Goal: Information Seeking & Learning: Learn about a topic

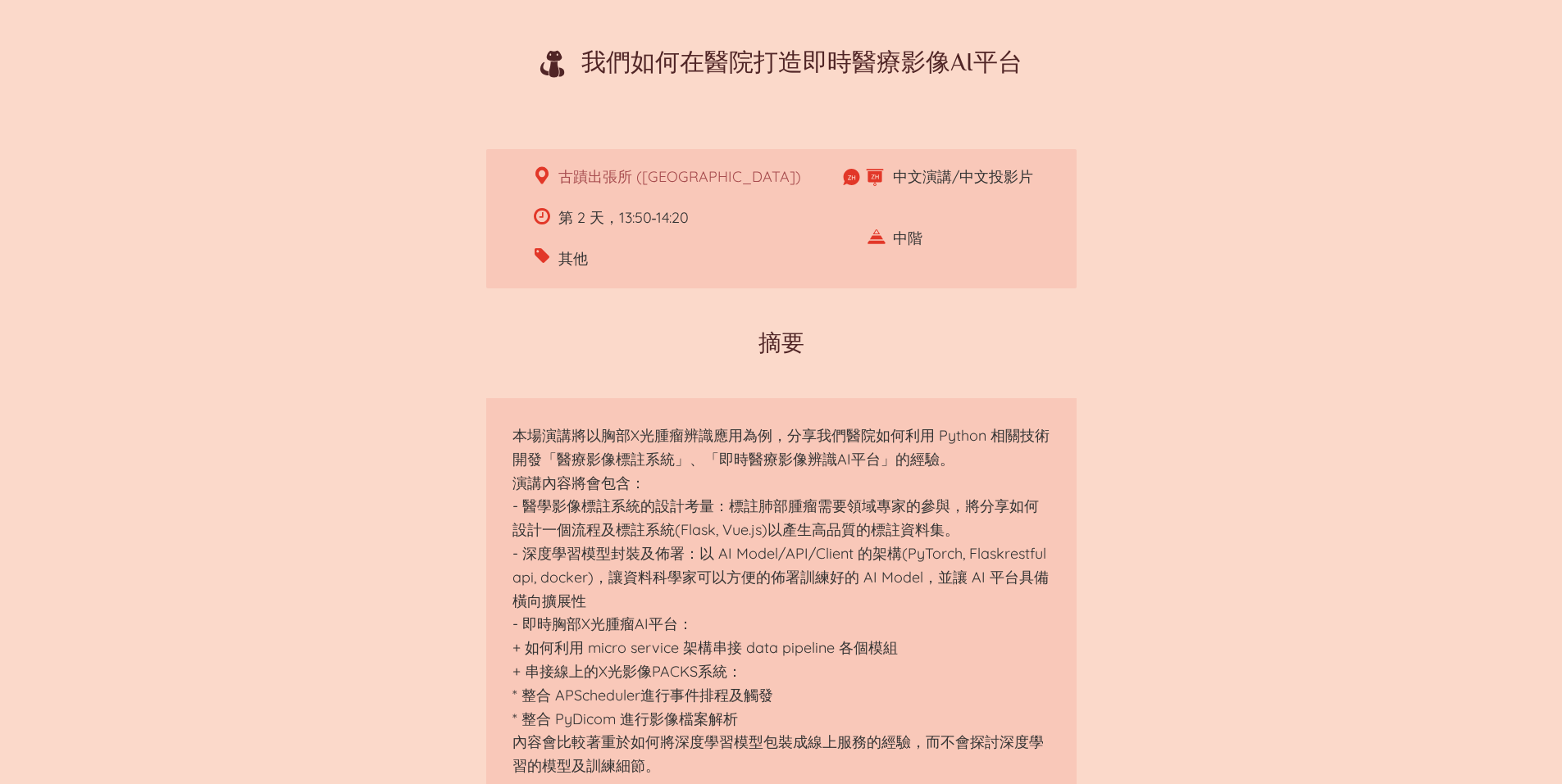
scroll to position [492, 0]
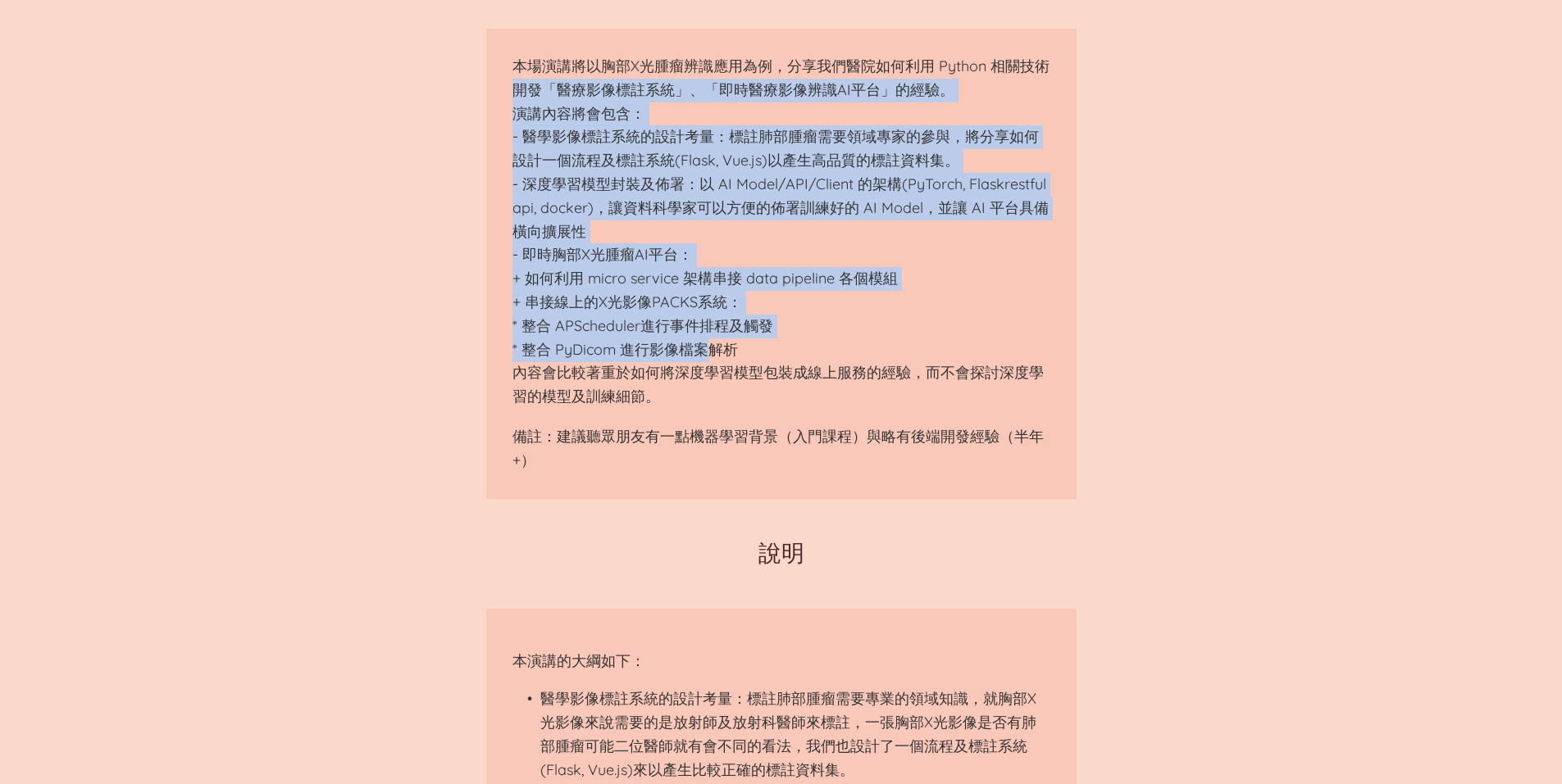
drag, startPoint x: 485, startPoint y: 103, endPoint x: 654, endPoint y: 364, distance: 310.9
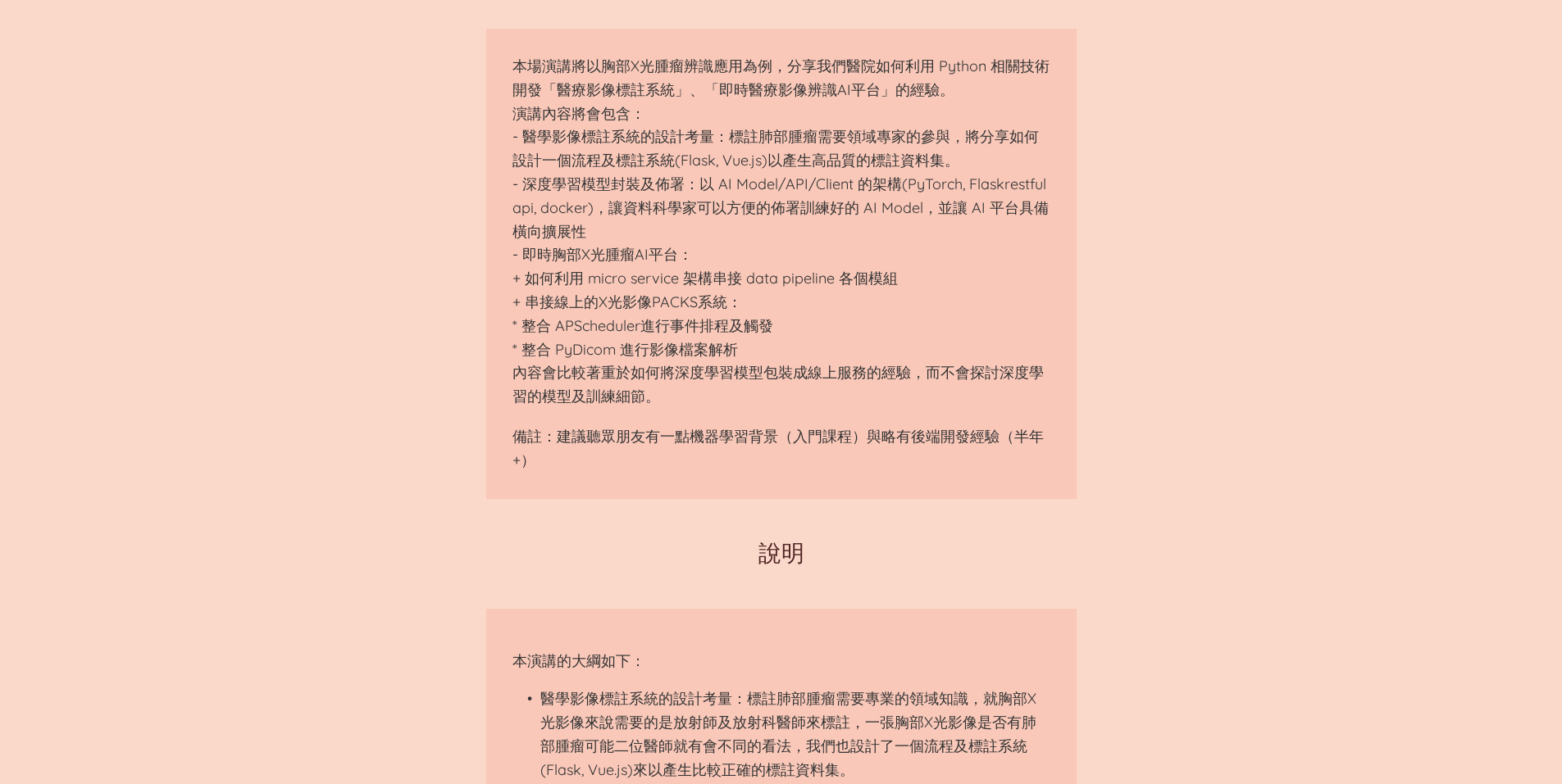
click at [654, 365] on p "本場演講將以胸部X光腫瘤辨識應用為例，分享我們醫院如何利用 Python 相關技術開發「醫療影像標註系統」、「即時醫療影像辨識AI平台」的經驗。 演講內容將會…" at bounding box center [781, 232] width 537 height 354
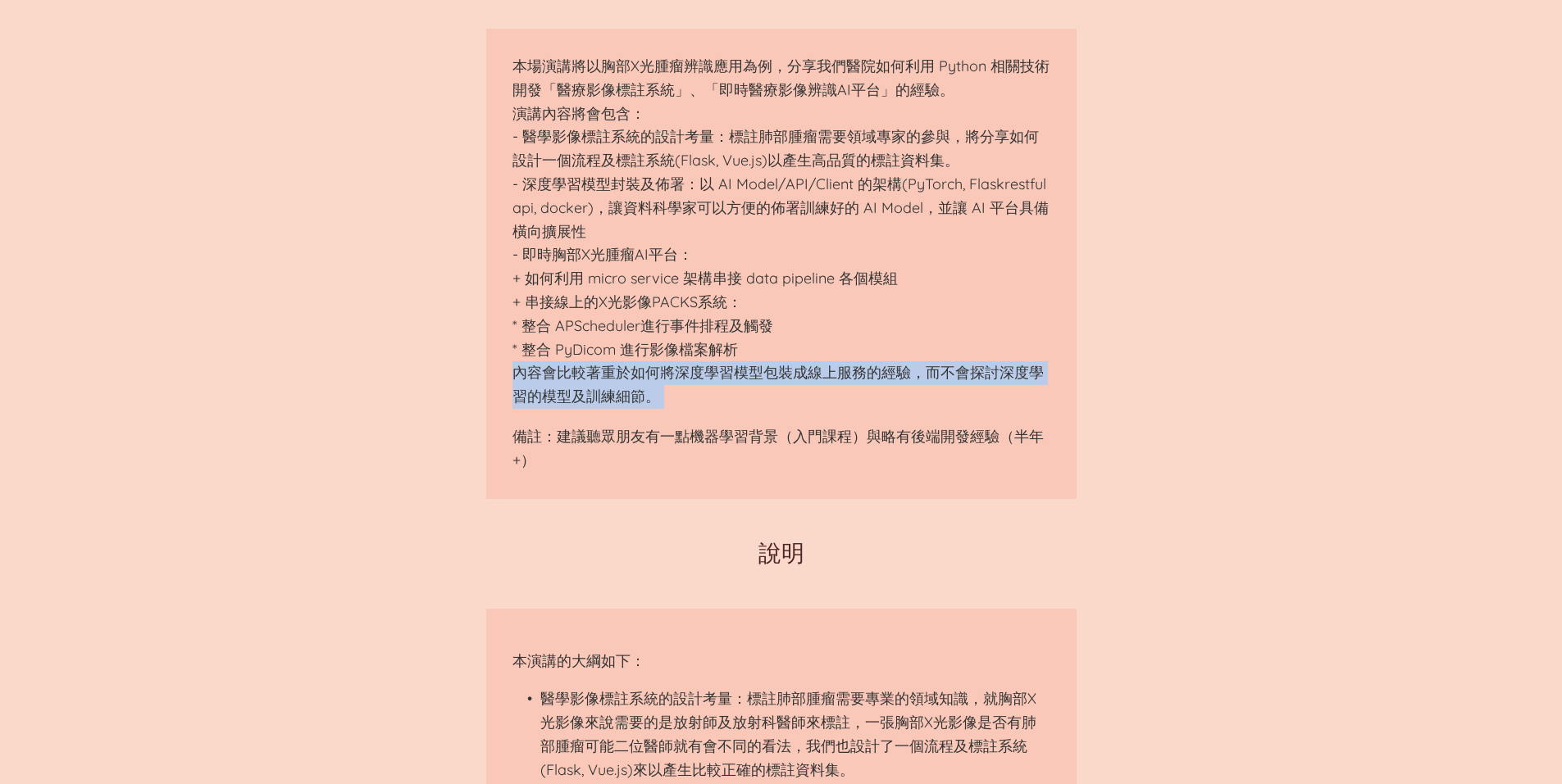
click at [654, 365] on p "本場演講將以胸部X光腫瘤辨識應用為例，分享我們醫院如何利用 Python 相關技術開發「醫療影像標註系統」、「即時醫療影像辨識AI平台」的經驗。 演講內容將會…" at bounding box center [781, 232] width 537 height 354
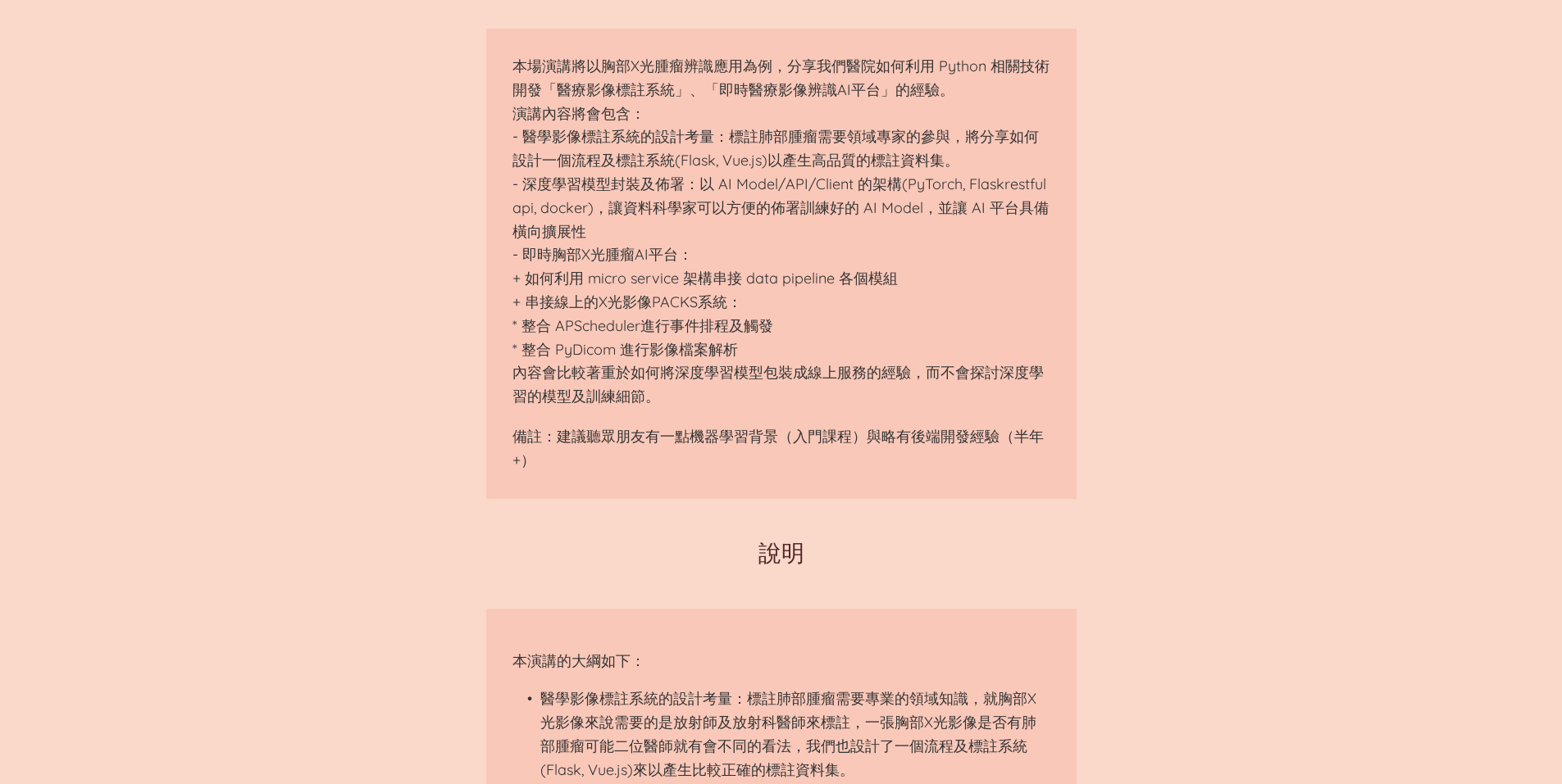
click at [658, 358] on p "本場演講將以胸部X光腫瘤辨識應用為例，分享我們醫院如何利用 Python 相關技術開發「醫療影像標註系統」、「即時醫療影像辨識AI平台」的經驗。 演講內容將會…" at bounding box center [781, 232] width 537 height 354
click at [658, 357] on p "本場演講將以胸部X光腫瘤辨識應用為例，分享我們醫院如何利用 Python 相關技術開發「醫療影像標註系統」、「即時醫療影像辨識AI平台」的經驗。 演講內容將會…" at bounding box center [781, 232] width 537 height 354
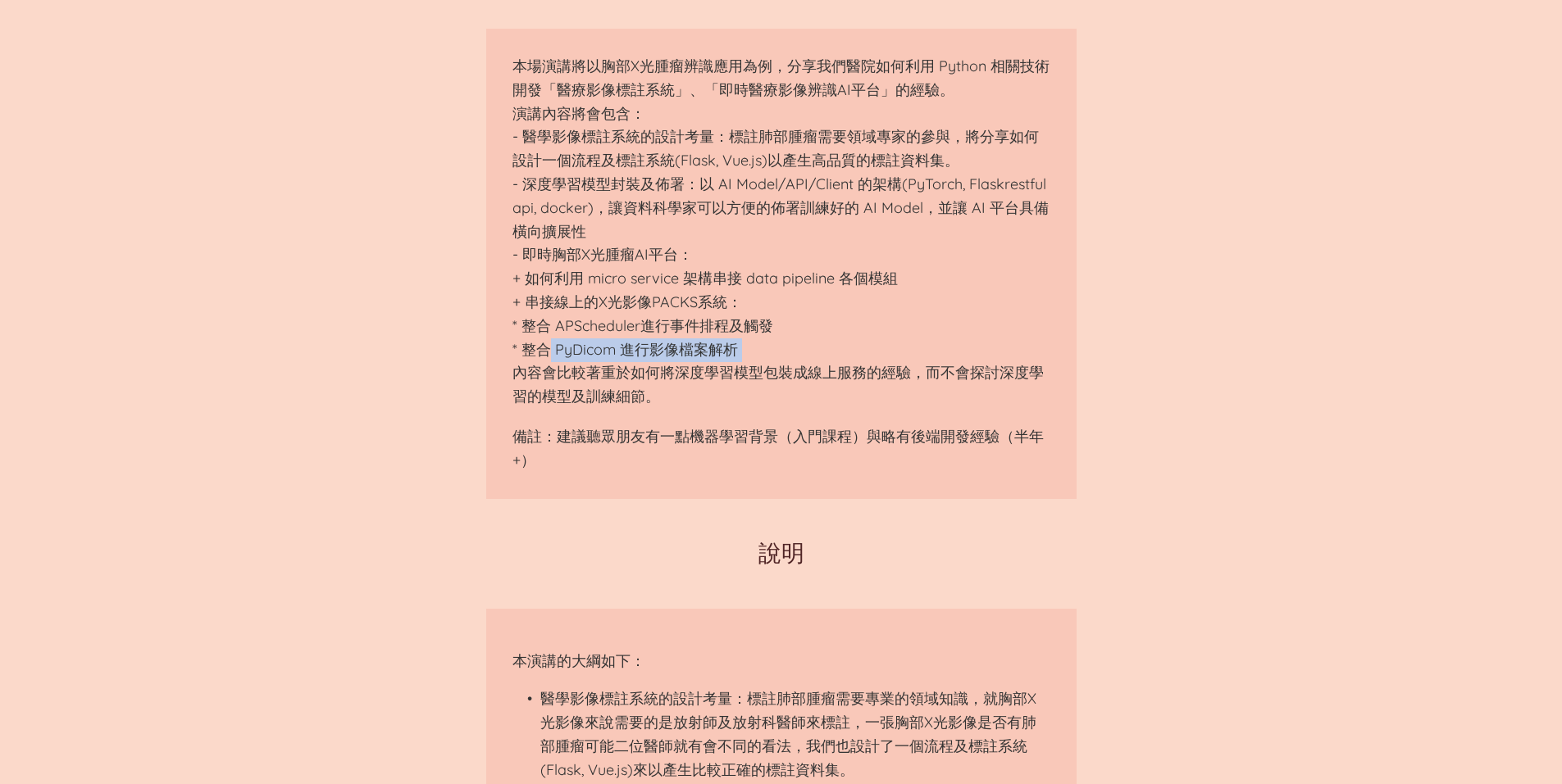
click at [658, 357] on p "本場演講將以胸部X光腫瘤辨識應用為例，分享我們醫院如何利用 Python 相關技術開發「醫療影像標註系統」、「即時醫療影像辨識AI平台」的經驗。 演講內容將會…" at bounding box center [781, 232] width 537 height 354
click at [794, 164] on p "本場演講將以胸部X光腫瘤辨識應用為例，分享我們醫院如何利用 Python 相關技術開發「醫療影像標註系統」、「即時醫療影像辨識AI平台」的經驗。 演講內容將會…" at bounding box center [781, 232] width 537 height 354
click at [794, 175] on p "本場演講將以胸部X光腫瘤辨識應用為例，分享我們醫院如何利用 Python 相關技術開發「醫療影像標註系統」、「即時醫療影像辨識AI平台」的經驗。 演講內容將會…" at bounding box center [781, 232] width 537 height 354
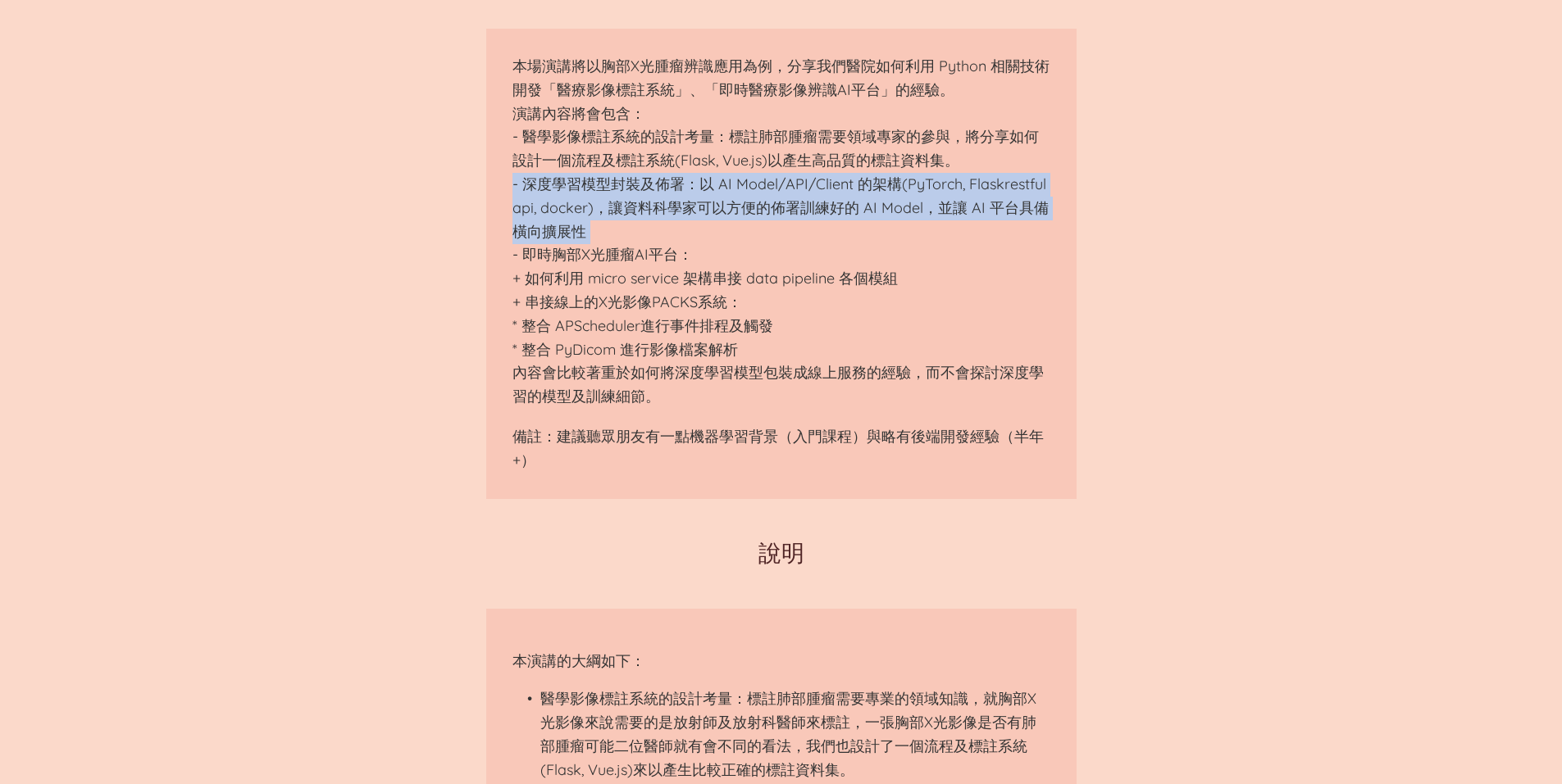
click at [794, 175] on p "本場演講將以胸部X光腫瘤辨識應用為例，分享我們醫院如何利用 Python 相關技術開發「醫療影像標註系統」、「即時醫療影像辨識AI平台」的經驗。 演講內容將會…" at bounding box center [781, 232] width 537 height 354
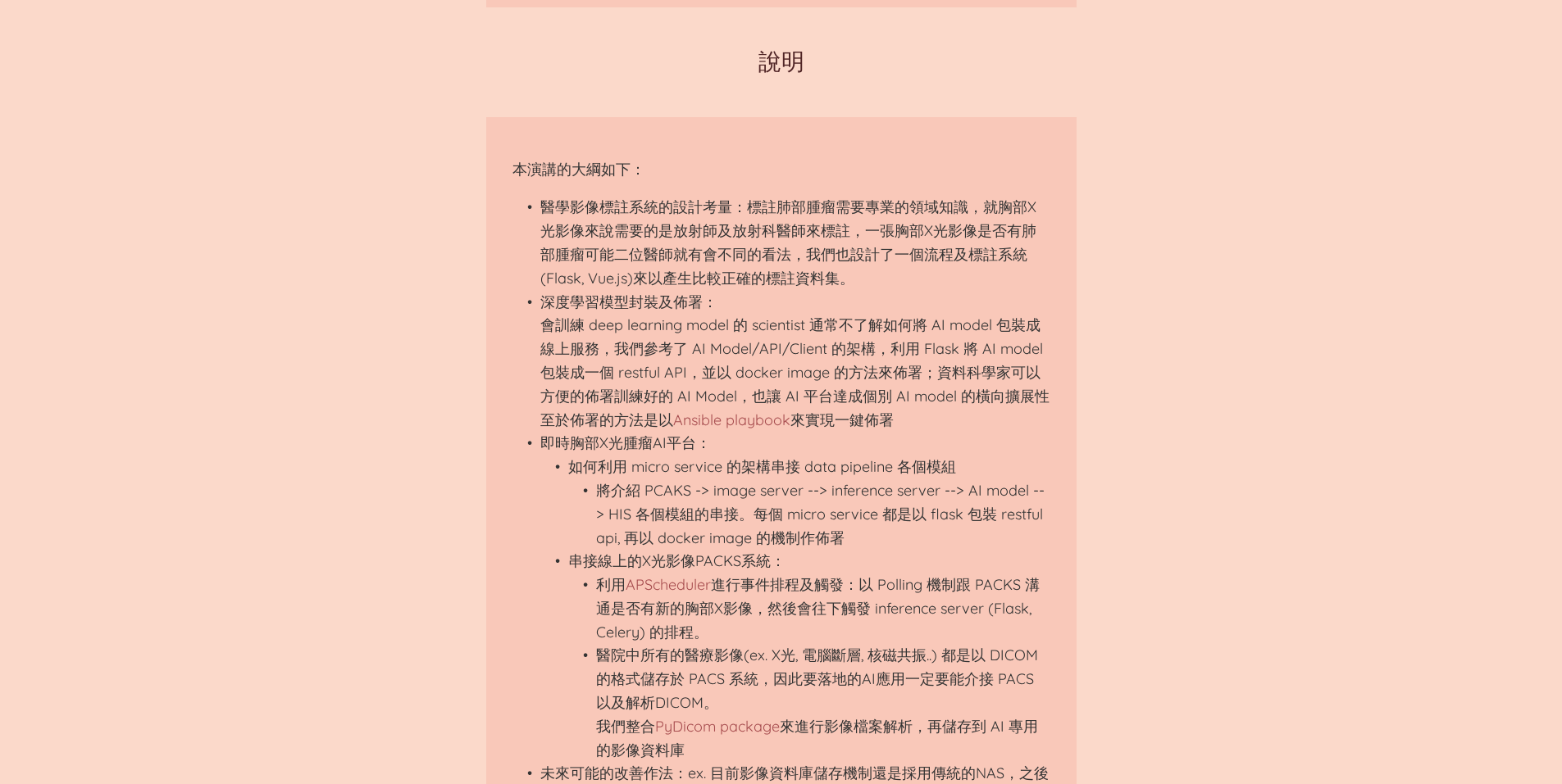
scroll to position [1393, 0]
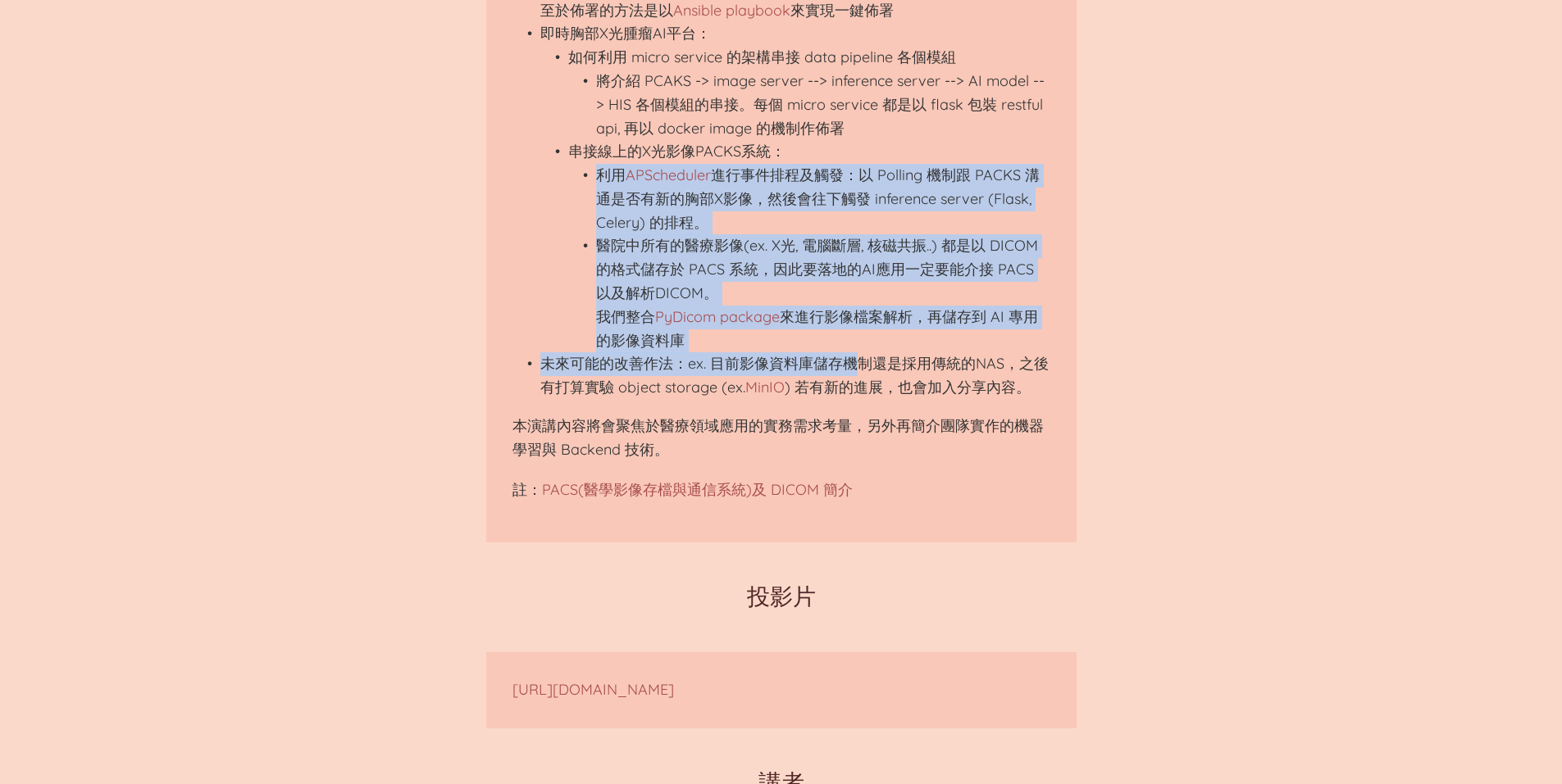
drag, startPoint x: 656, startPoint y: 279, endPoint x: 965, endPoint y: 387, distance: 327.3
click at [923, 377] on ul "醫學影像標註系統的設計考量：標註肺部腫瘤需要專業的領域知識，就胸部X光影像來說需要的是放射師及放射科醫師來標註，一張胸部X光影像是否有肺部腫瘤可能二位醫師就有…" at bounding box center [781, 93] width 537 height 614
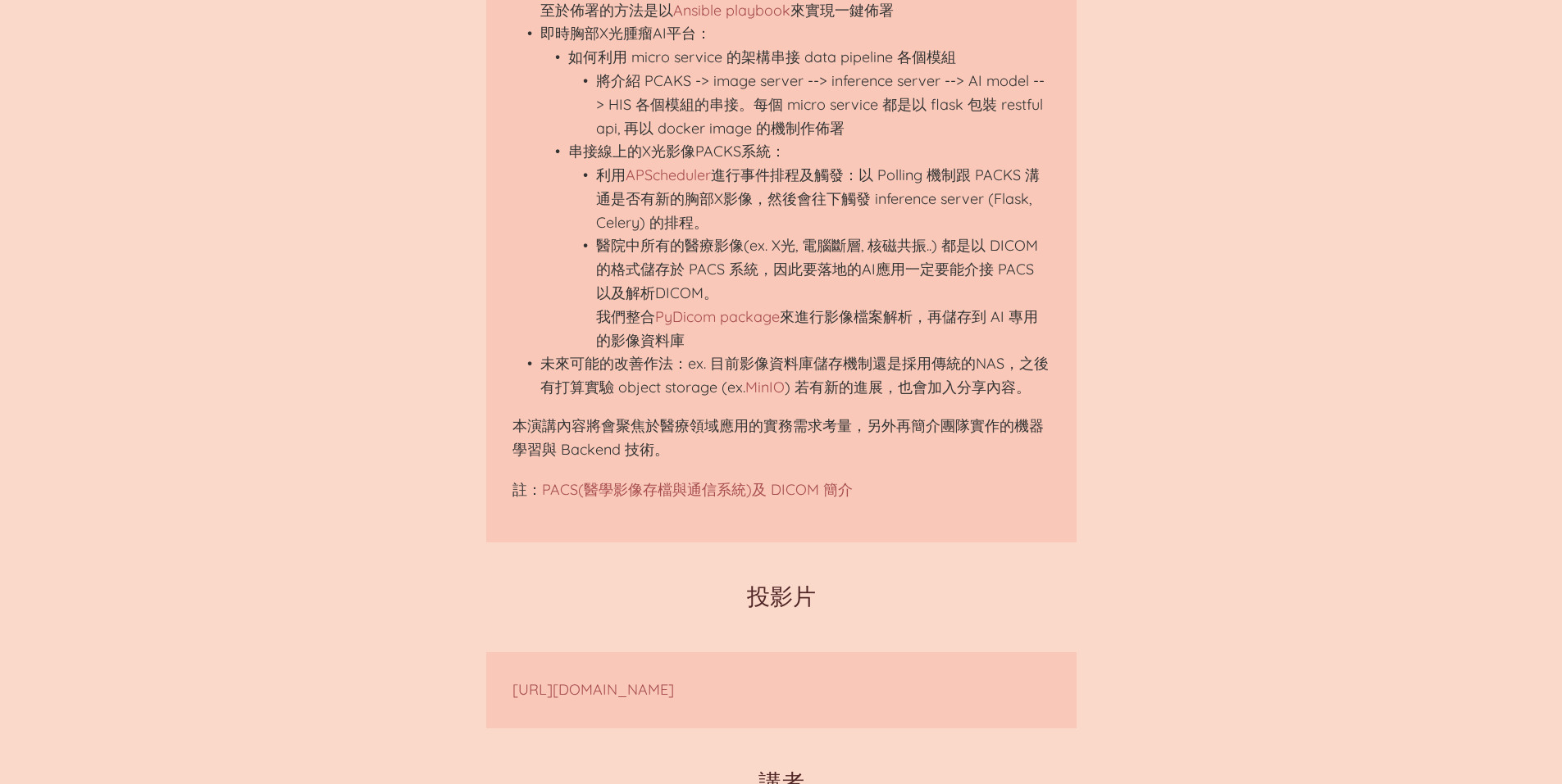
click at [1074, 418] on section "本演講的大綱如下： 醫學影像標註系統的設計考量：標註肺部腫瘤需要專業的領域知識，就胸部X光影像來說需要的是放射師及放射科醫師來標註，一張胸部X光影像是否有肺部…" at bounding box center [781, 125] width 590 height 836
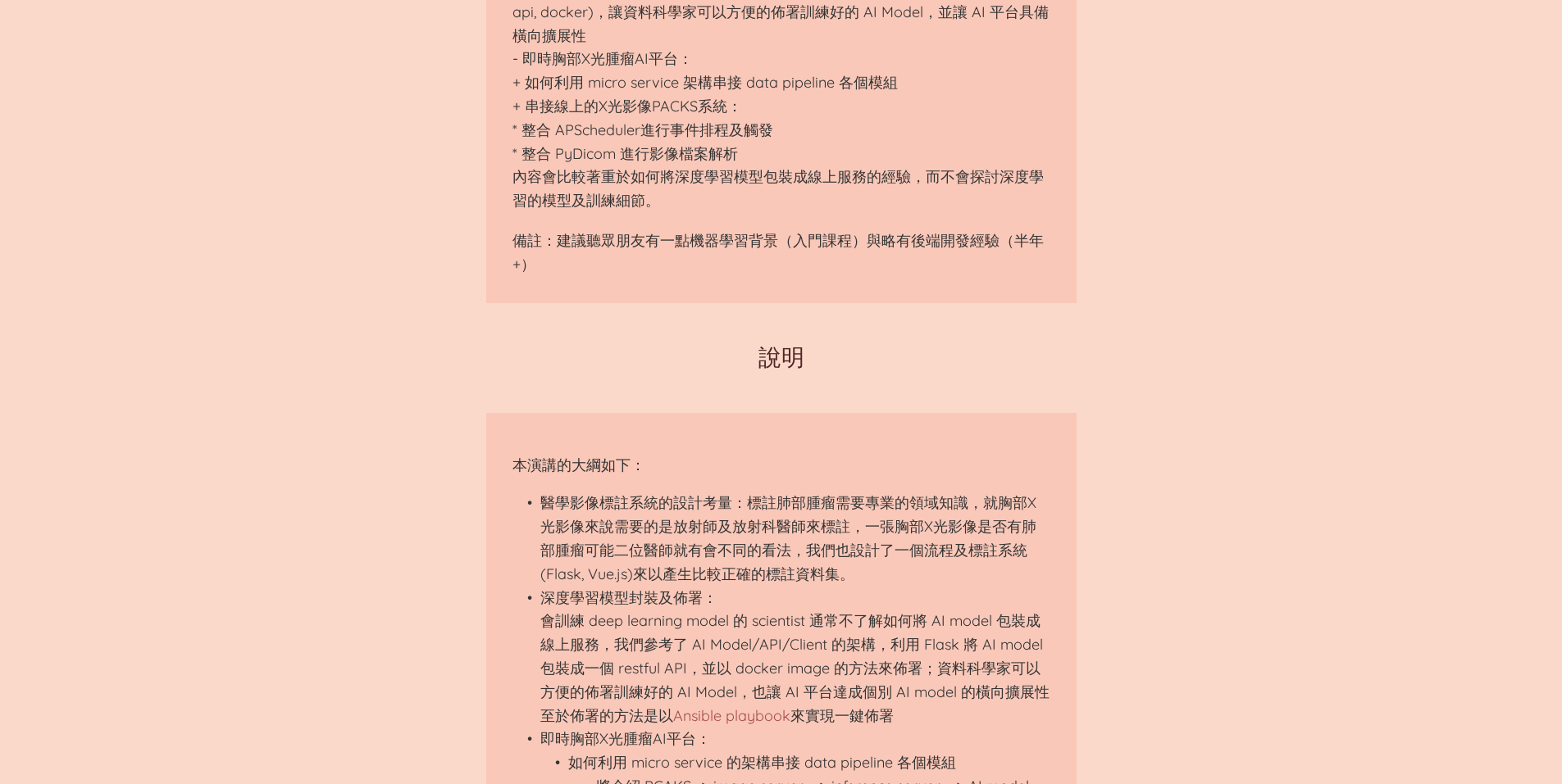
scroll to position [574, 0]
